Goal: Task Accomplishment & Management: Use online tool/utility

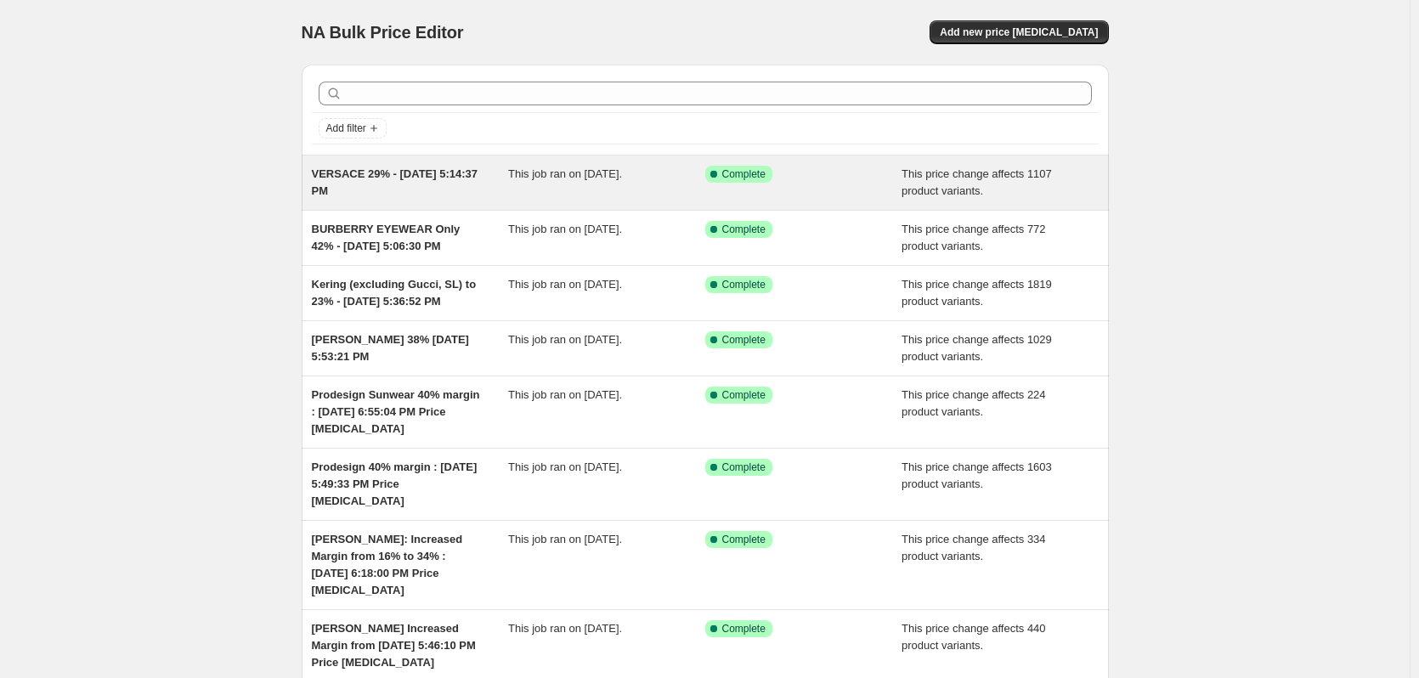
click at [427, 175] on span "VERSACE 29% - [DATE] 5:14:37 PM" at bounding box center [395, 182] width 167 height 30
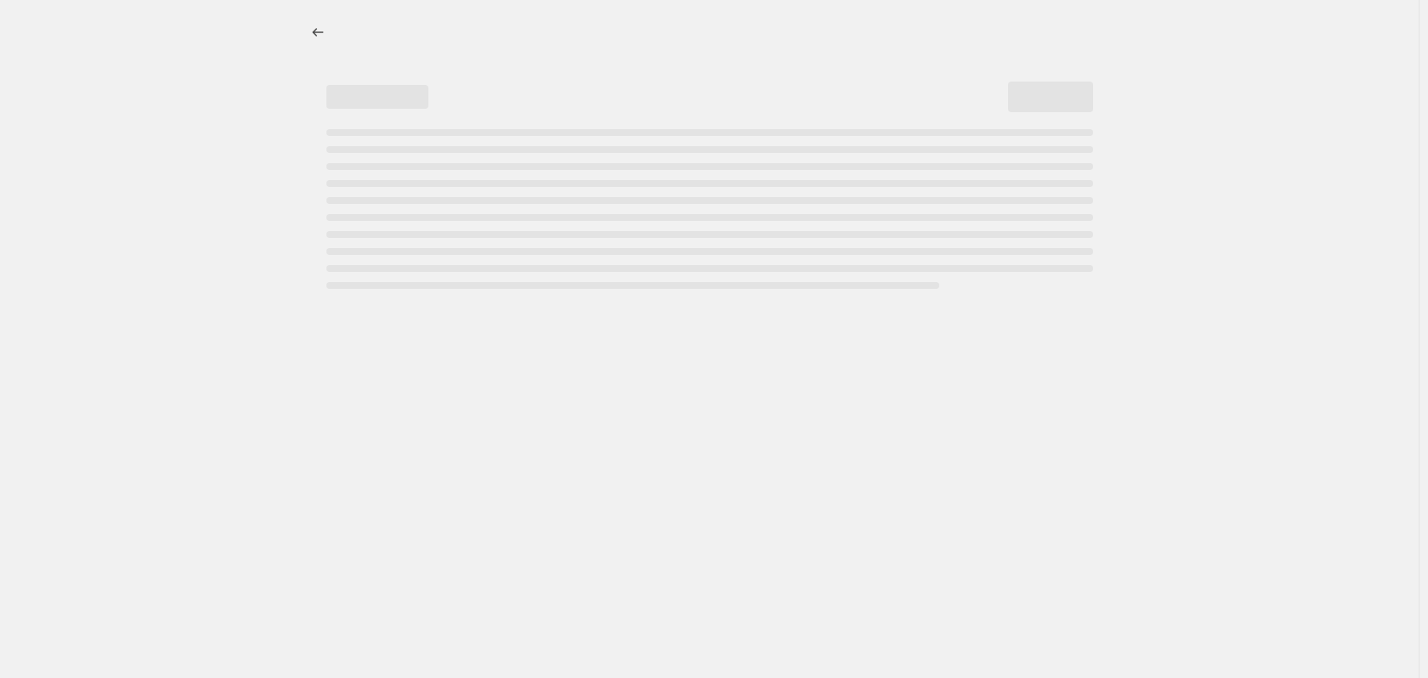
select select "margin"
select select "no_change"
select select "vendor"
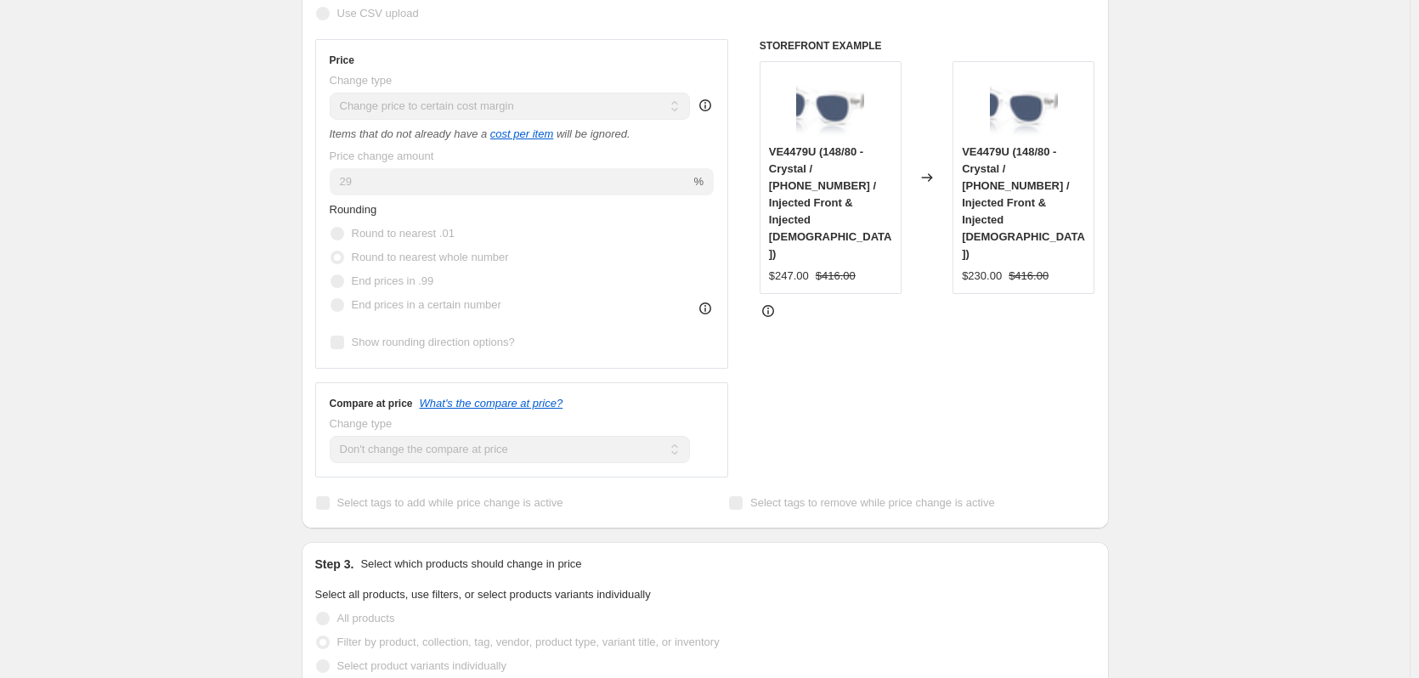
scroll to position [255, 0]
